Goal: Information Seeking & Learning: Learn about a topic

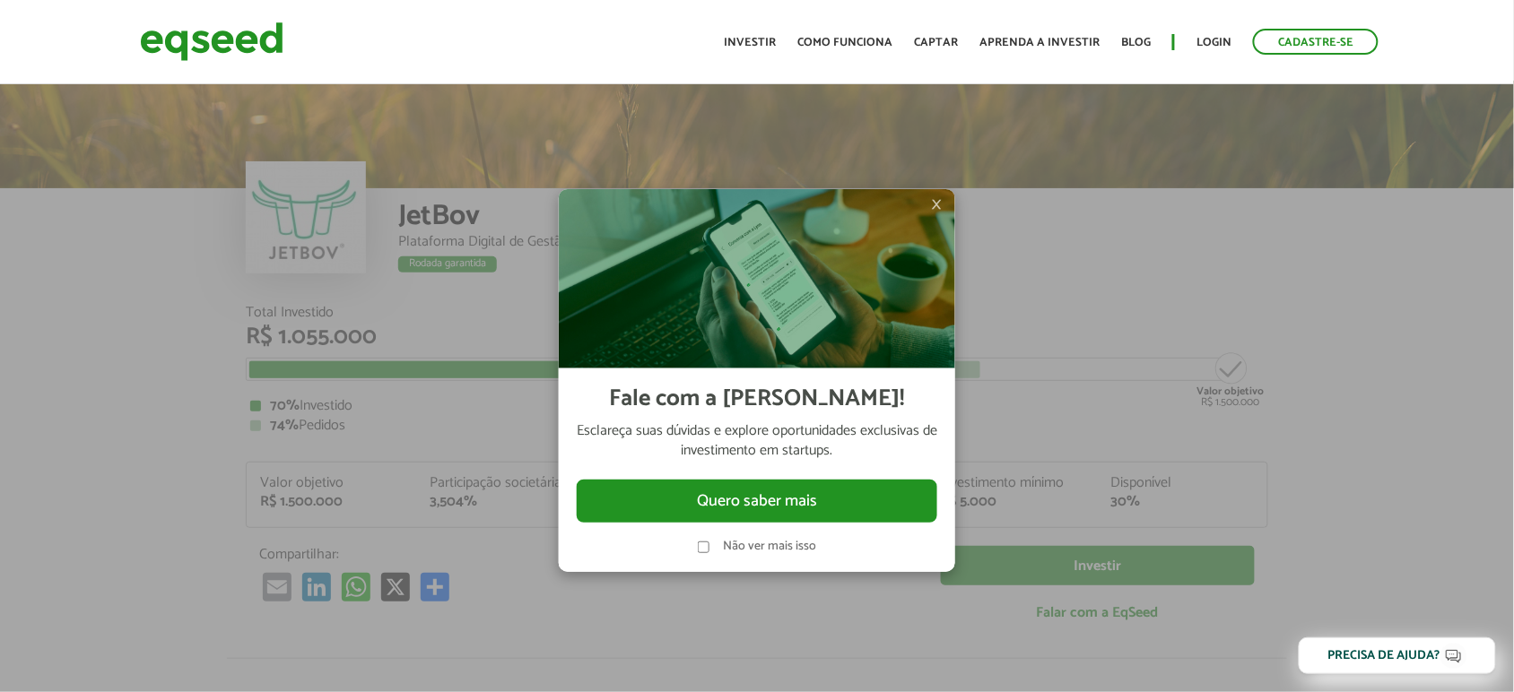
click at [933, 204] on span "×" at bounding box center [936, 205] width 11 height 22
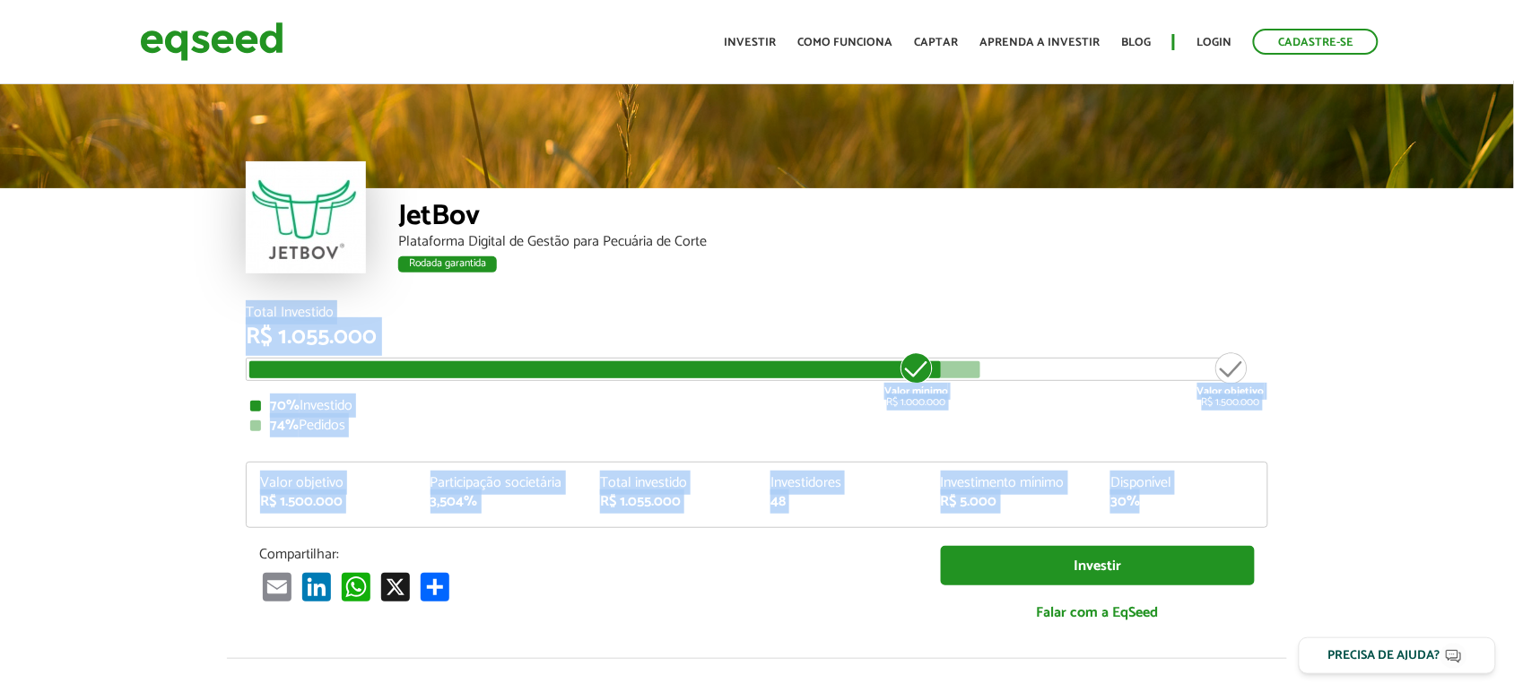
drag, startPoint x: 242, startPoint y: 311, endPoint x: 1186, endPoint y: 499, distance: 962.8
click at [1186, 499] on div "Total Investido R$ 1.055.000 Valor mínimo R$ 1.000.000 Valor objetivo R$ 1.500.…" at bounding box center [756, 482] width 1049 height 353
click at [509, 317] on div "Total Investido" at bounding box center [757, 313] width 1022 height 14
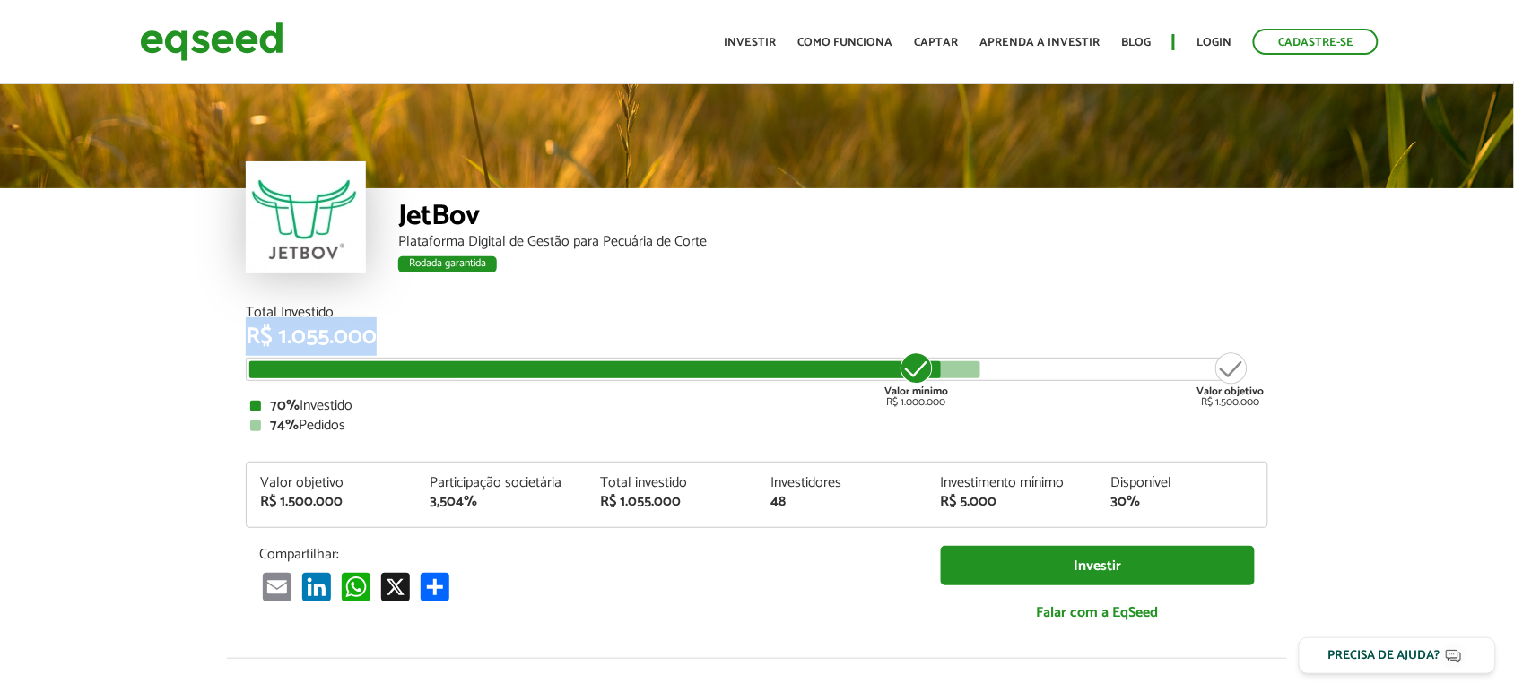
drag, startPoint x: 235, startPoint y: 334, endPoint x: 388, endPoint y: 341, distance: 153.5
click at [388, 341] on div "Total Investido R$ 1.055.000 Valor mínimo R$ 1.000.000 Valor objetivo R$ 1.500.…" at bounding box center [756, 482] width 1049 height 353
drag, startPoint x: 375, startPoint y: 341, endPoint x: 359, endPoint y: 335, distance: 17.3
click at [372, 337] on div "R$ 1.055.000" at bounding box center [757, 337] width 1022 height 23
click at [341, 327] on div "R$ 1.055.000" at bounding box center [757, 337] width 1022 height 23
